Goal: Information Seeking & Learning: Learn about a topic

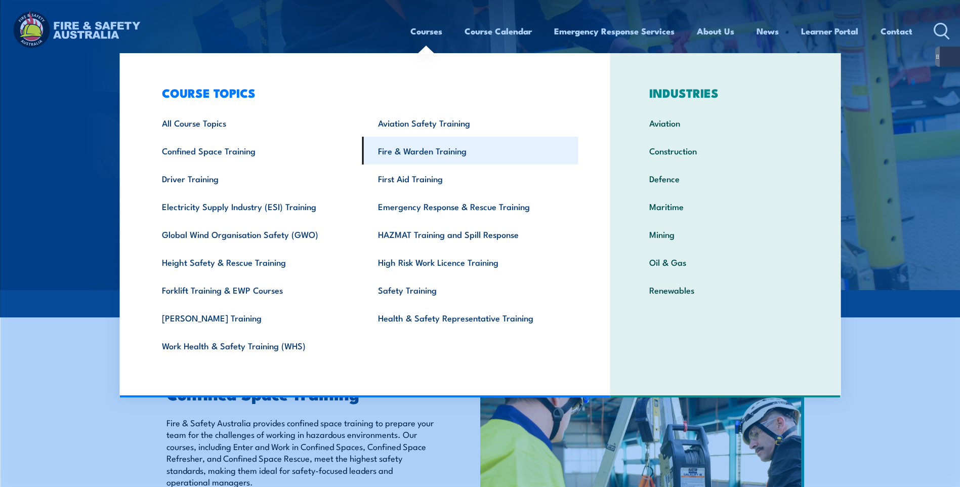
click at [429, 158] on link "Fire & Warden Training" at bounding box center [470, 151] width 216 height 28
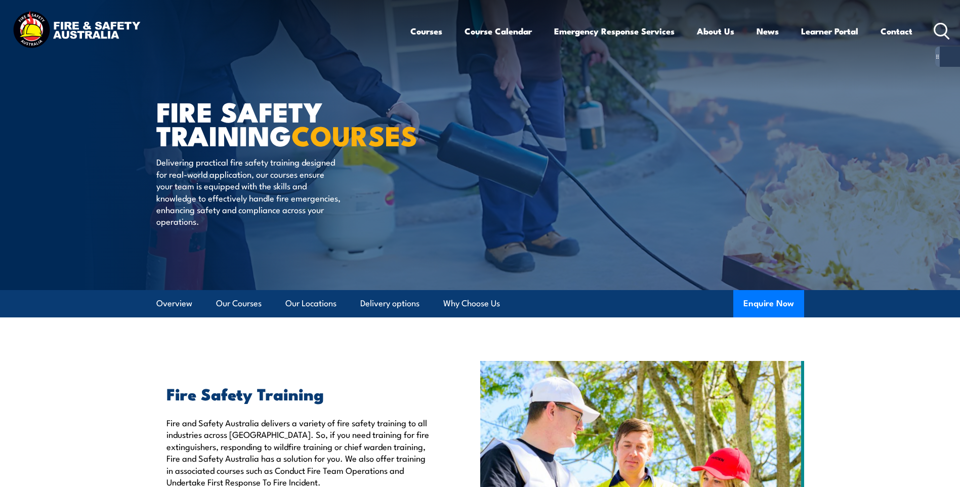
click at [939, 27] on icon at bounding box center [942, 31] width 16 height 17
click at [934, 32] on icon at bounding box center [942, 31] width 16 height 17
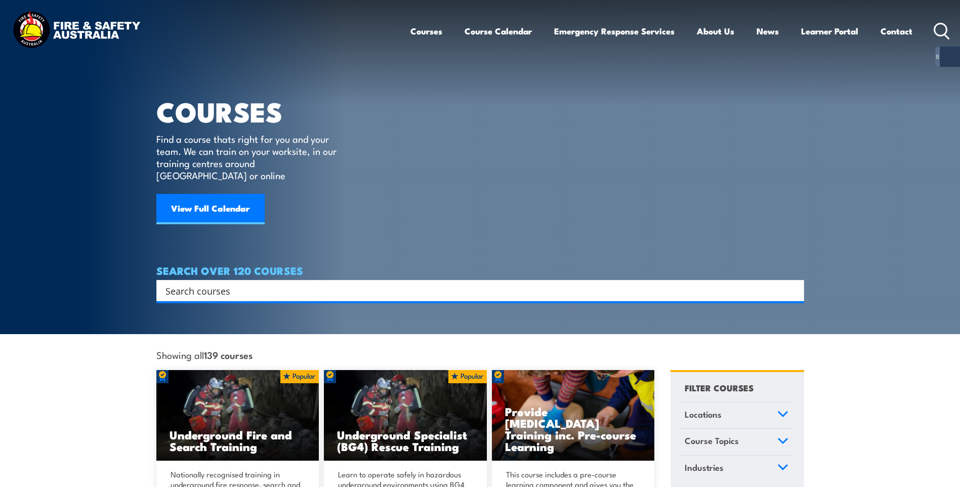
click at [348, 283] on input "Search input" at bounding box center [473, 290] width 616 height 15
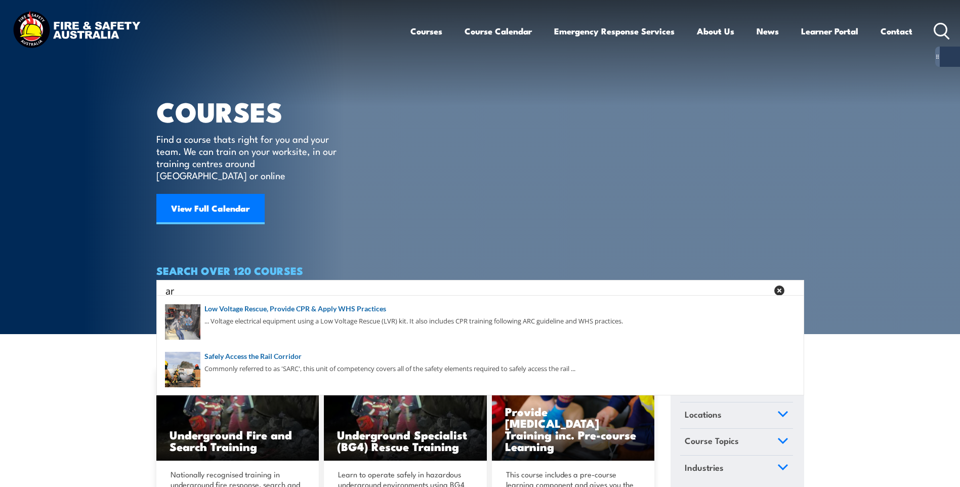
type input "a"
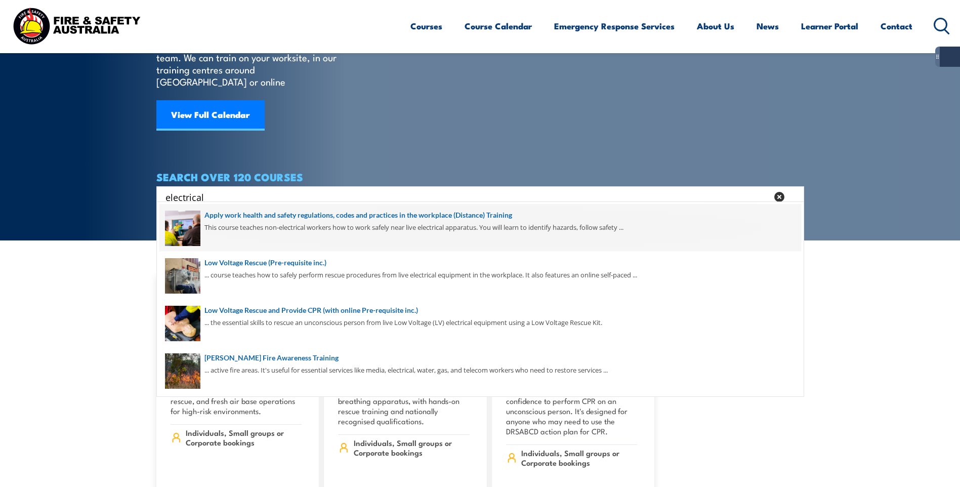
scroll to position [101, 0]
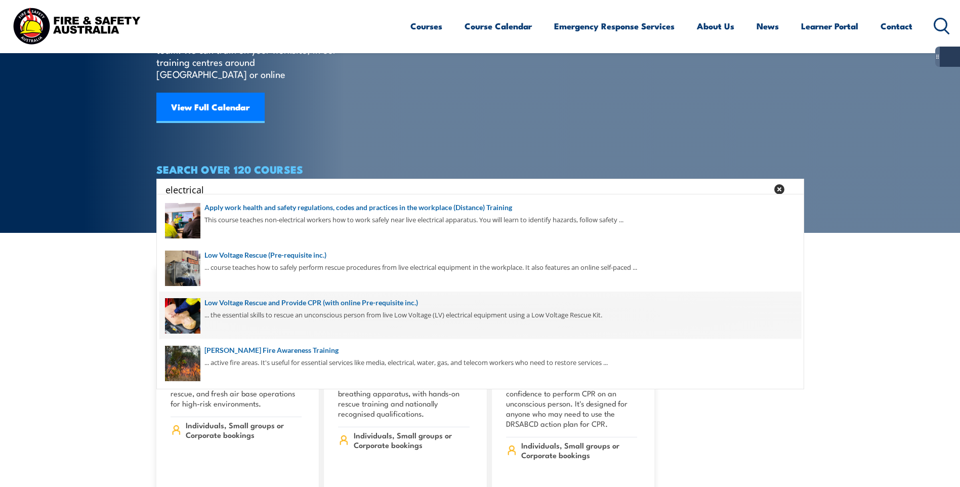
type input "electrical"
click at [331, 319] on span at bounding box center [480, 316] width 642 height 48
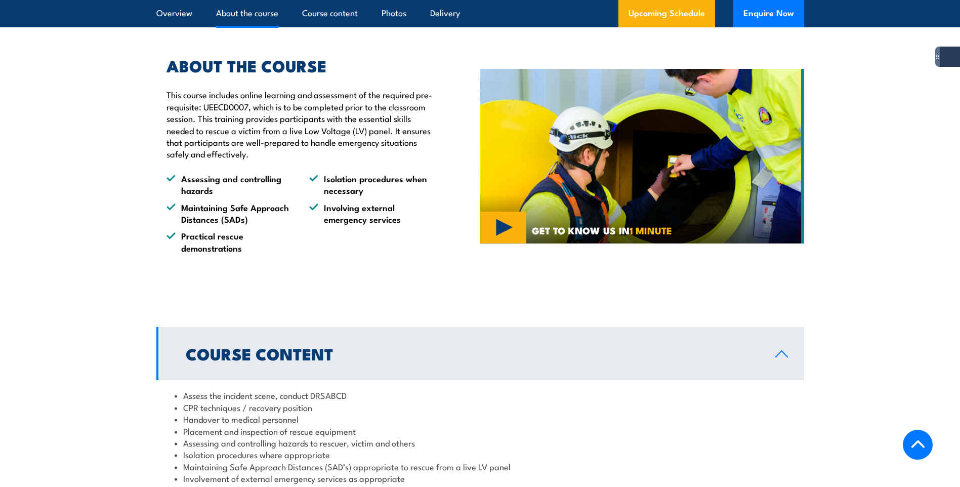
scroll to position [759, 0]
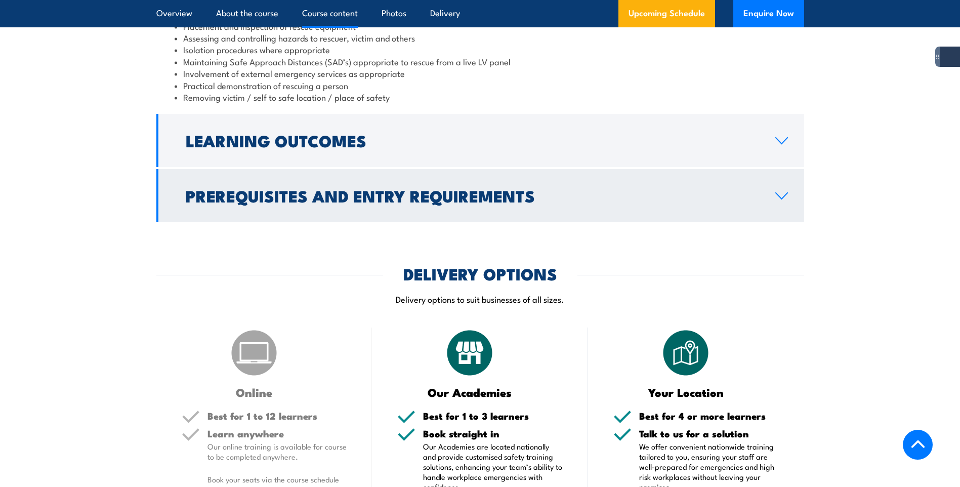
click at [792, 194] on link "Prerequisites and Entry Requirements" at bounding box center [480, 195] width 648 height 53
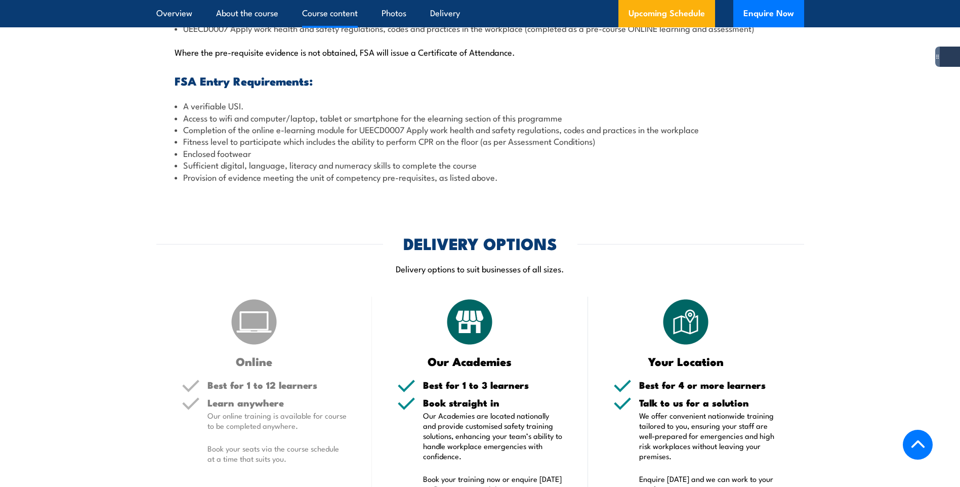
scroll to position [1094, 0]
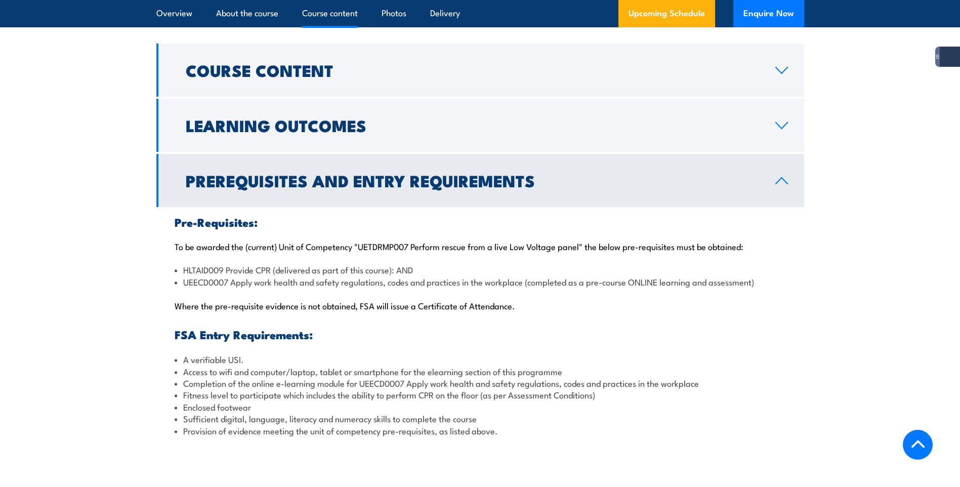
click at [364, 264] on div "Pre-Requisites: To be awarded the (current) Unit of Competency "UETDRMP007 Perf…" at bounding box center [480, 326] width 648 height 238
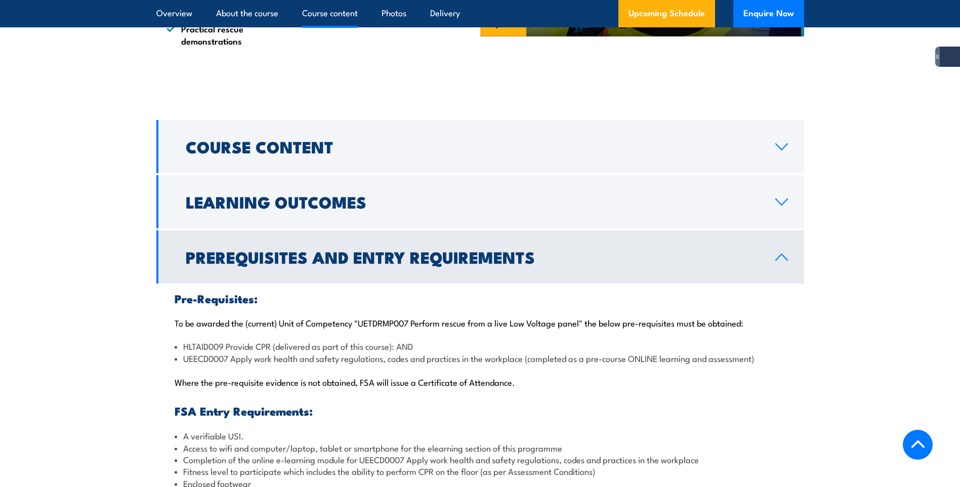
scroll to position [810, 0]
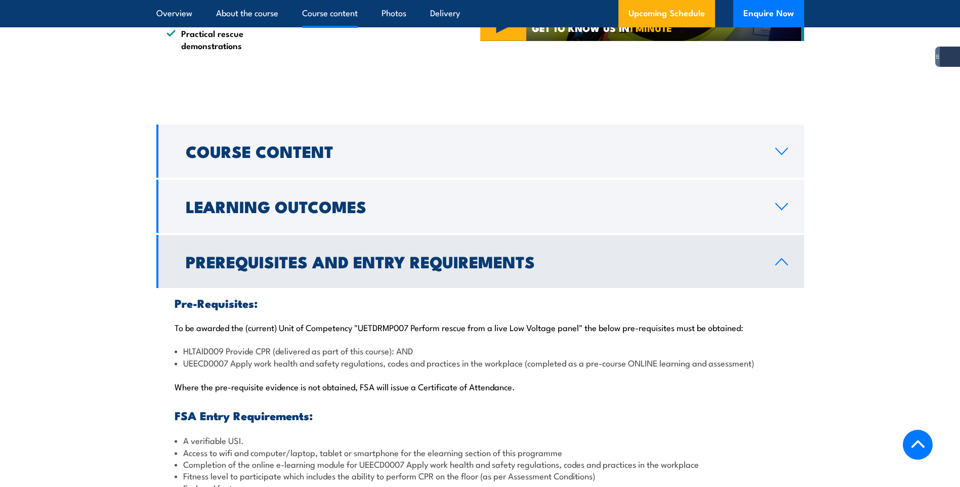
click at [303, 331] on p "To be awarded the (current) Unit of Competency "UETDRMP007 Perform rescue from …" at bounding box center [480, 327] width 611 height 10
